Goal: Navigation & Orientation: Find specific page/section

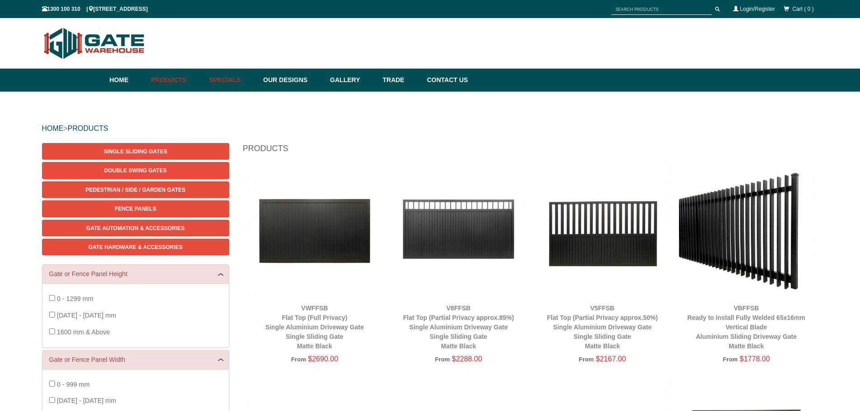
click at [232, 80] on link "Specials" at bounding box center [231, 80] width 54 height 23
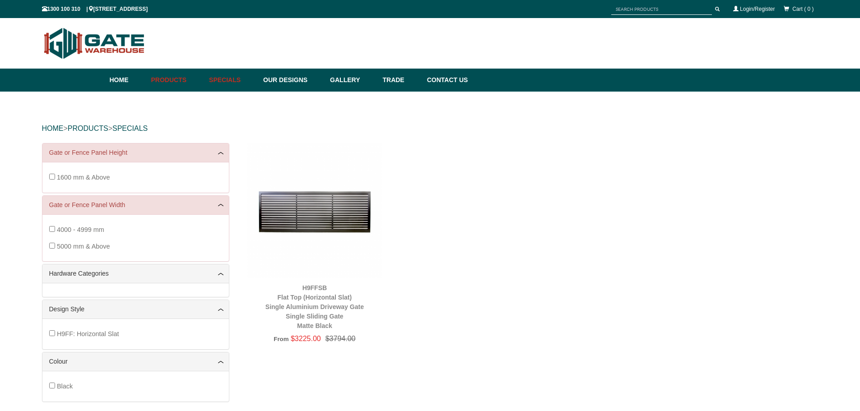
click at [234, 82] on link "Specials" at bounding box center [231, 80] width 54 height 23
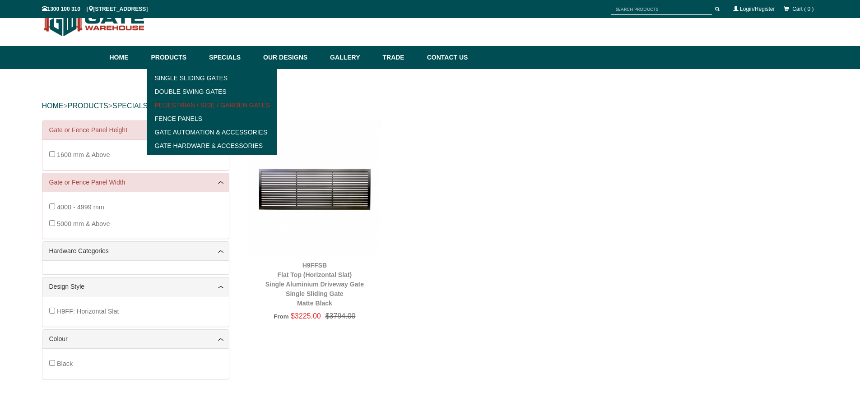
click at [166, 105] on link "Pedestrian / Side / Garden Gates" at bounding box center [211, 105] width 125 height 14
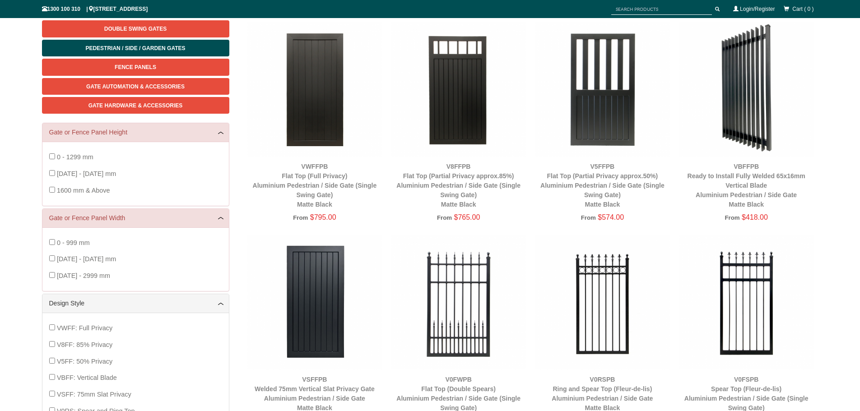
scroll to position [158, 0]
